Goal: Browse casually

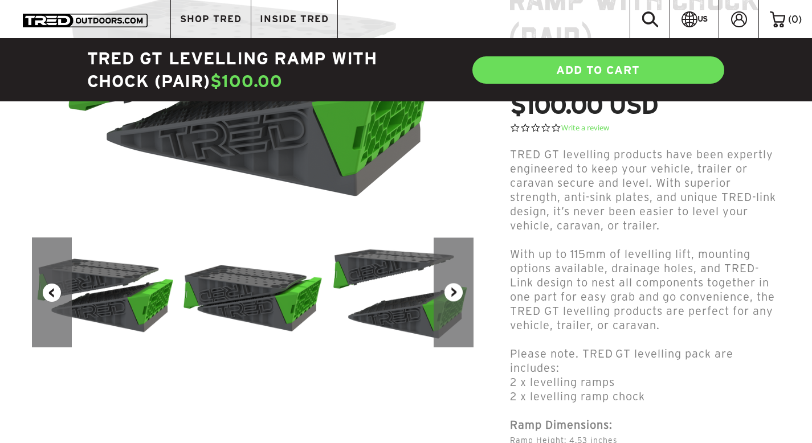
scroll to position [223, 0]
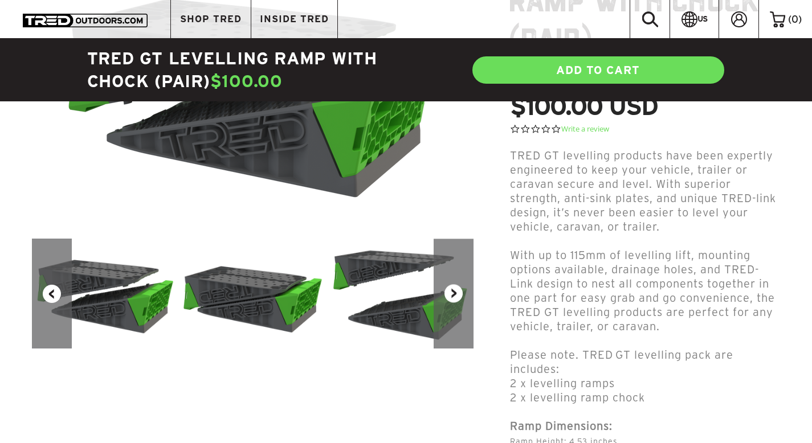
click at [454, 293] on button "Next" at bounding box center [454, 294] width 40 height 110
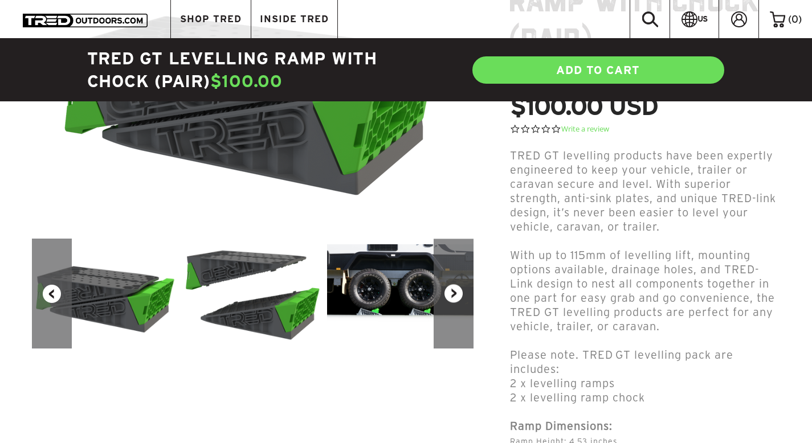
click at [454, 293] on button "Next" at bounding box center [454, 294] width 40 height 110
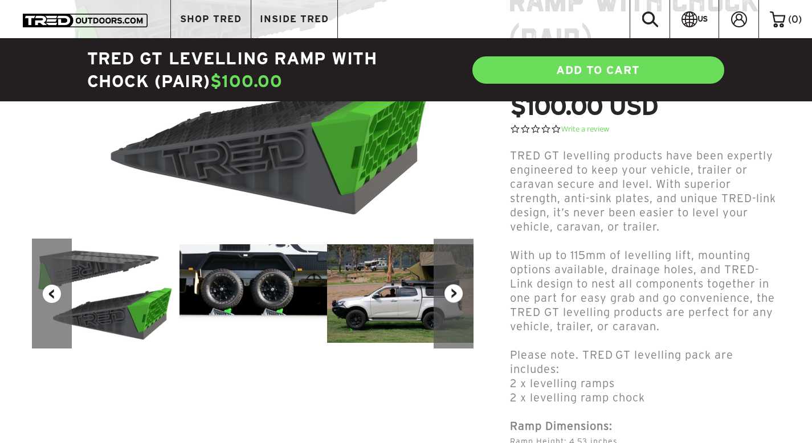
click at [454, 293] on button "Next" at bounding box center [454, 294] width 40 height 110
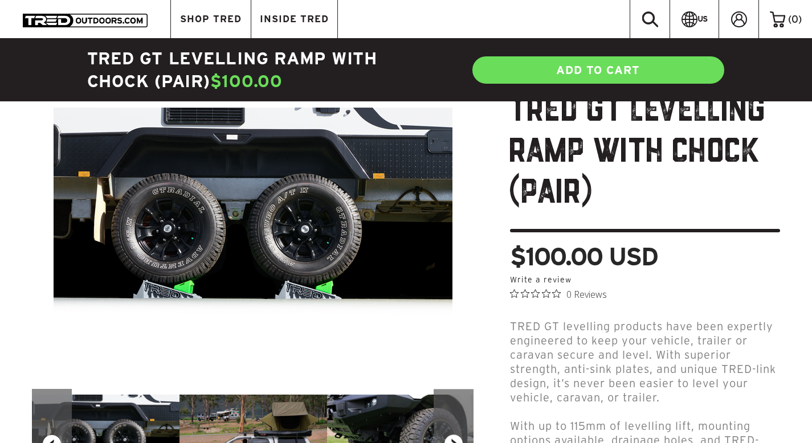
scroll to position [0, 0]
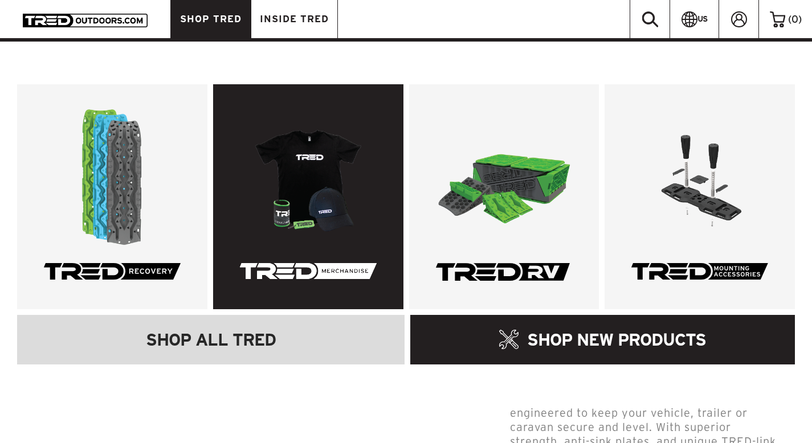
click at [307, 172] on link at bounding box center [308, 196] width 190 height 225
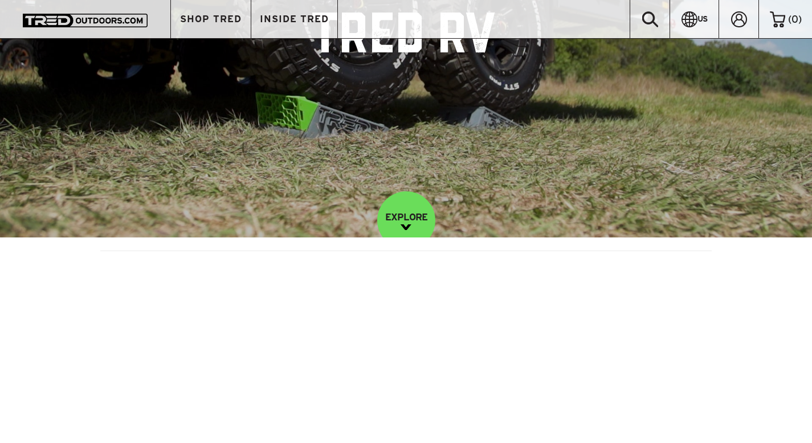
scroll to position [182, 0]
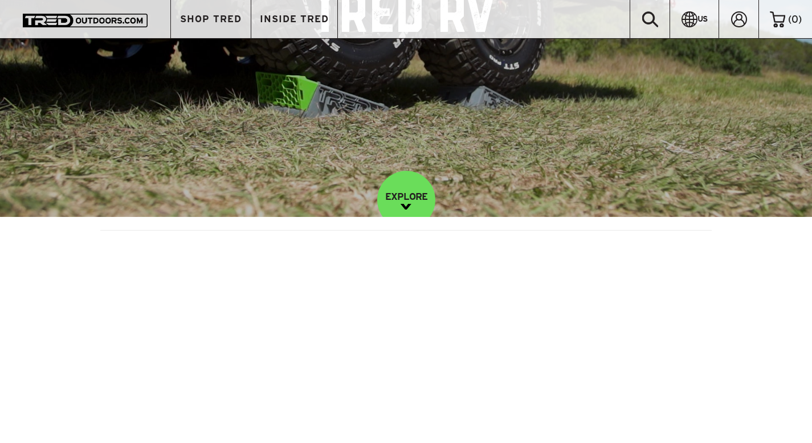
drag, startPoint x: 817, startPoint y: 58, endPoint x: 820, endPoint y: 101, distance: 43.4
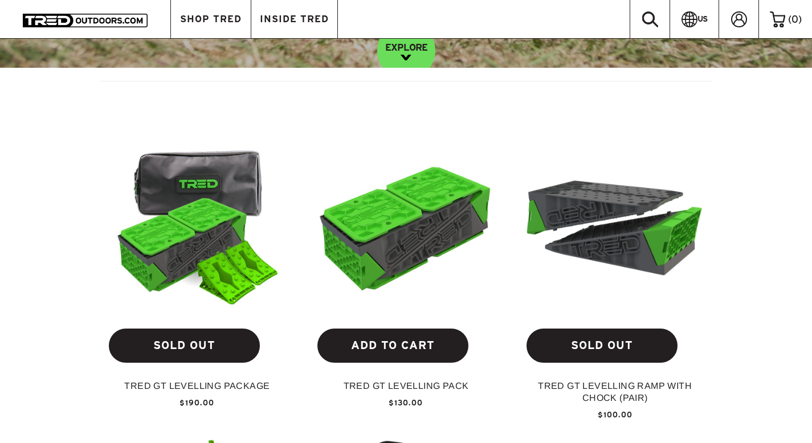
scroll to position [348, 0]
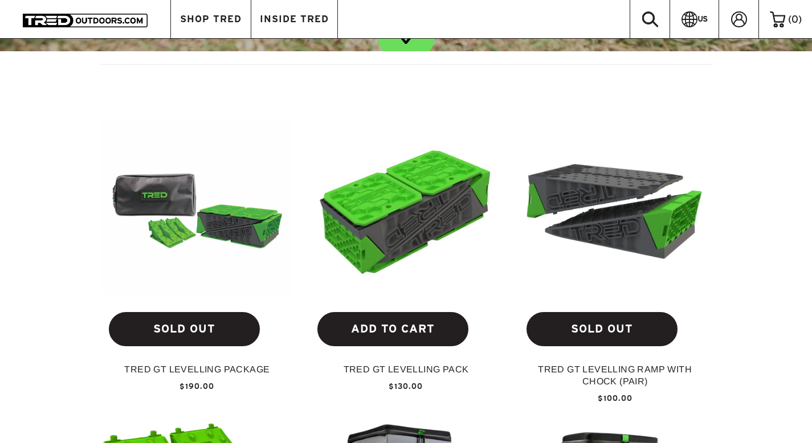
click at [181, 259] on img at bounding box center [197, 207] width 191 height 174
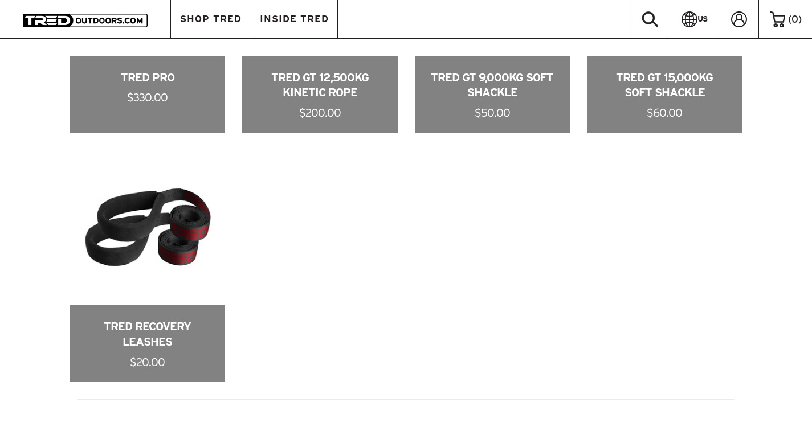
scroll to position [956, 0]
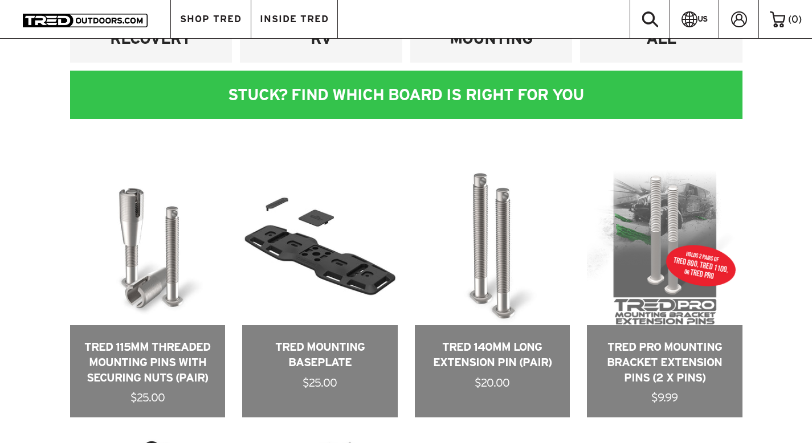
scroll to position [449, 0]
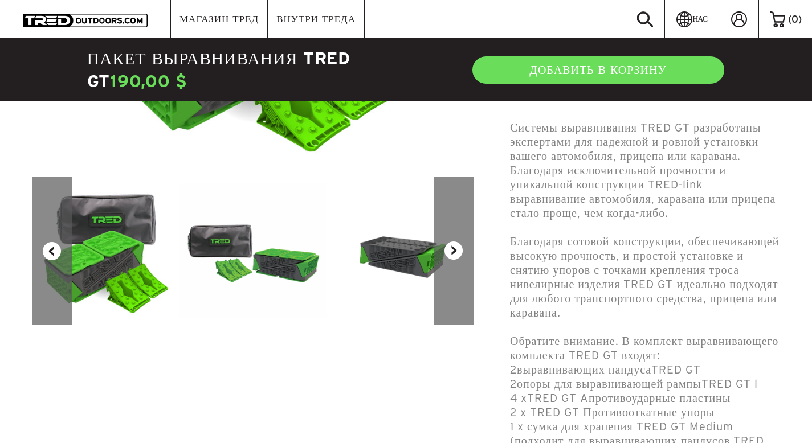
scroll to position [304, 0]
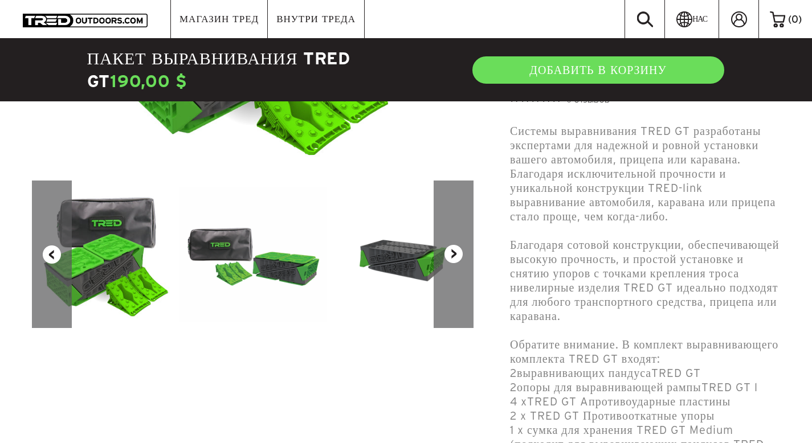
click at [451, 255] on font "Следующий" at bounding box center [444, 255] width 51 height 9
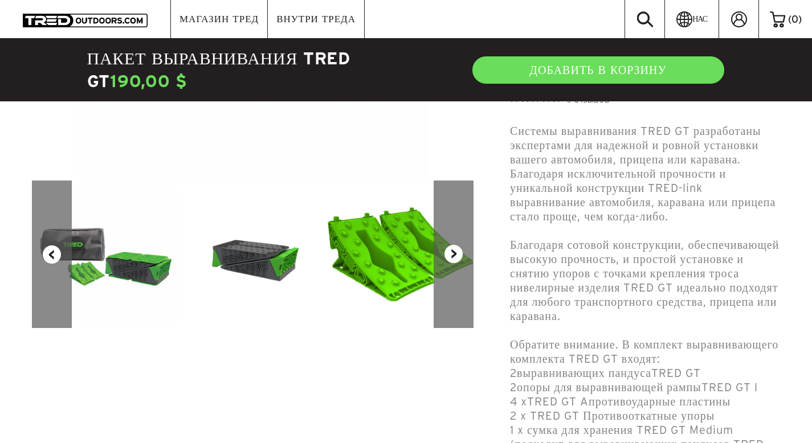
click at [451, 255] on font "Следующий" at bounding box center [444, 255] width 51 height 9
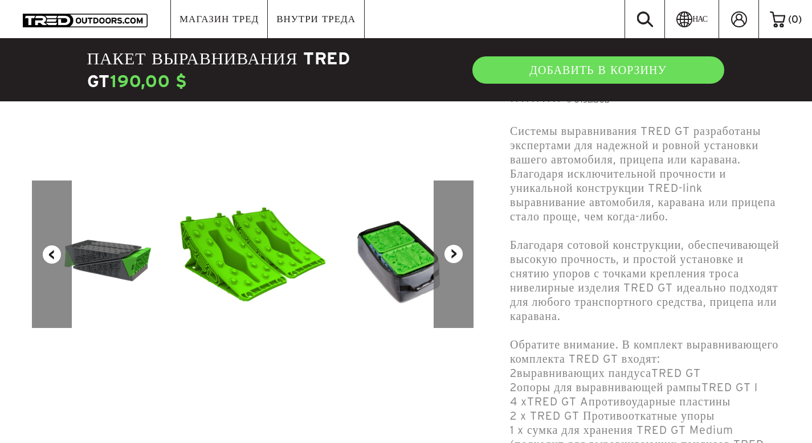
click at [451, 255] on font "Следующий" at bounding box center [444, 255] width 51 height 9
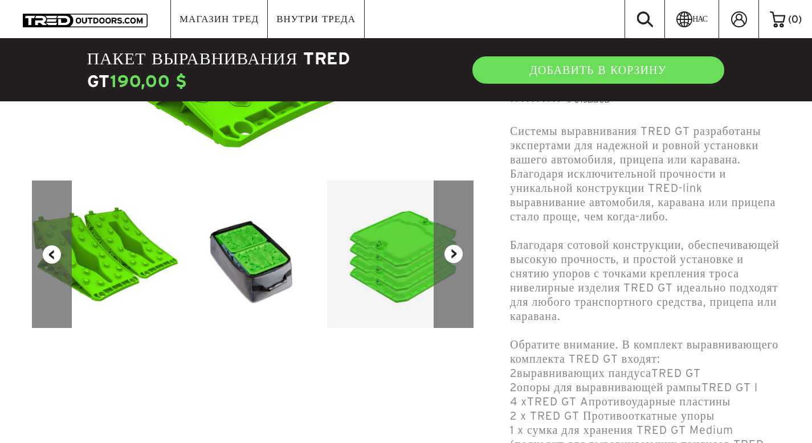
click at [451, 255] on font "Следующий" at bounding box center [444, 255] width 51 height 9
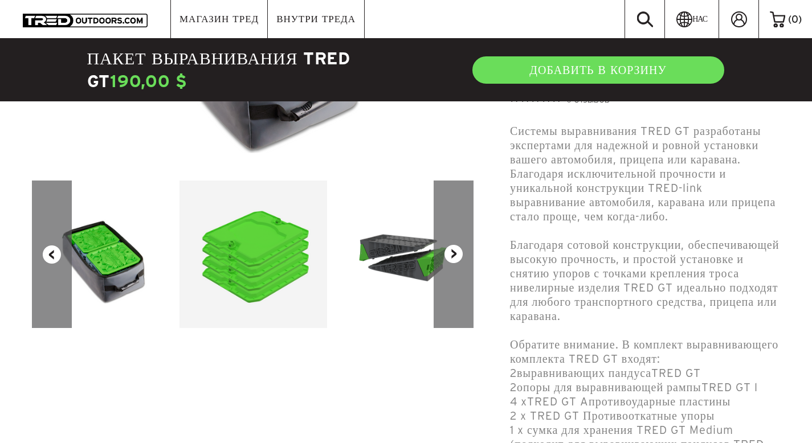
click at [451, 255] on font "Следующий" at bounding box center [444, 255] width 51 height 9
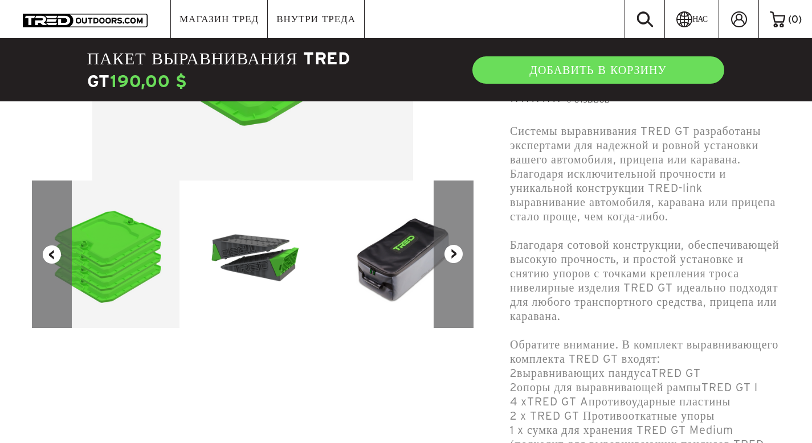
click at [451, 255] on font "Следующий" at bounding box center [444, 255] width 51 height 9
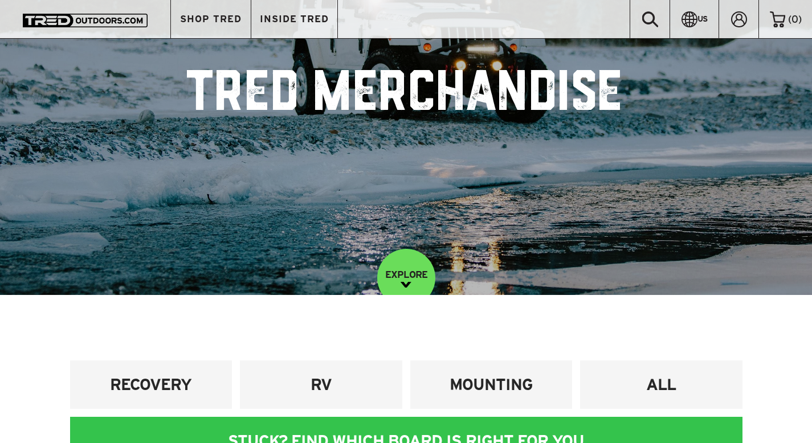
scroll to position [97, 0]
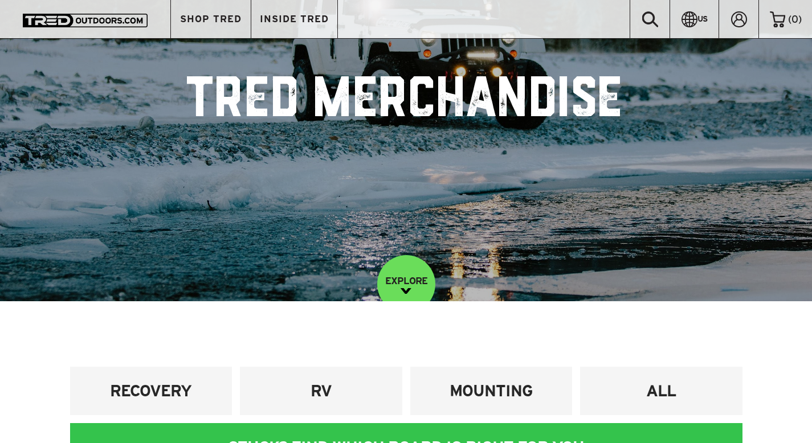
drag, startPoint x: 817, startPoint y: 63, endPoint x: 820, endPoint y: 98, distance: 35.5
